Goal: Task Accomplishment & Management: Use online tool/utility

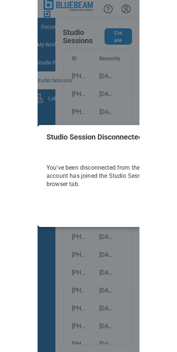
scroll to position [0, 99]
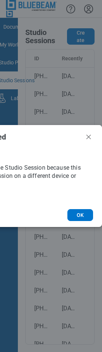
drag, startPoint x: 59, startPoint y: 25, endPoint x: 69, endPoint y: 28, distance: 10.9
click at [59, 25] on div "Studio Session Disconnected You've been disconnected from the Studio Session be…" at bounding box center [51, 176] width 102 height 352
click at [89, 135] on icon "Close" at bounding box center [88, 136] width 9 height 9
